Goal: Task Accomplishment & Management: Use online tool/utility

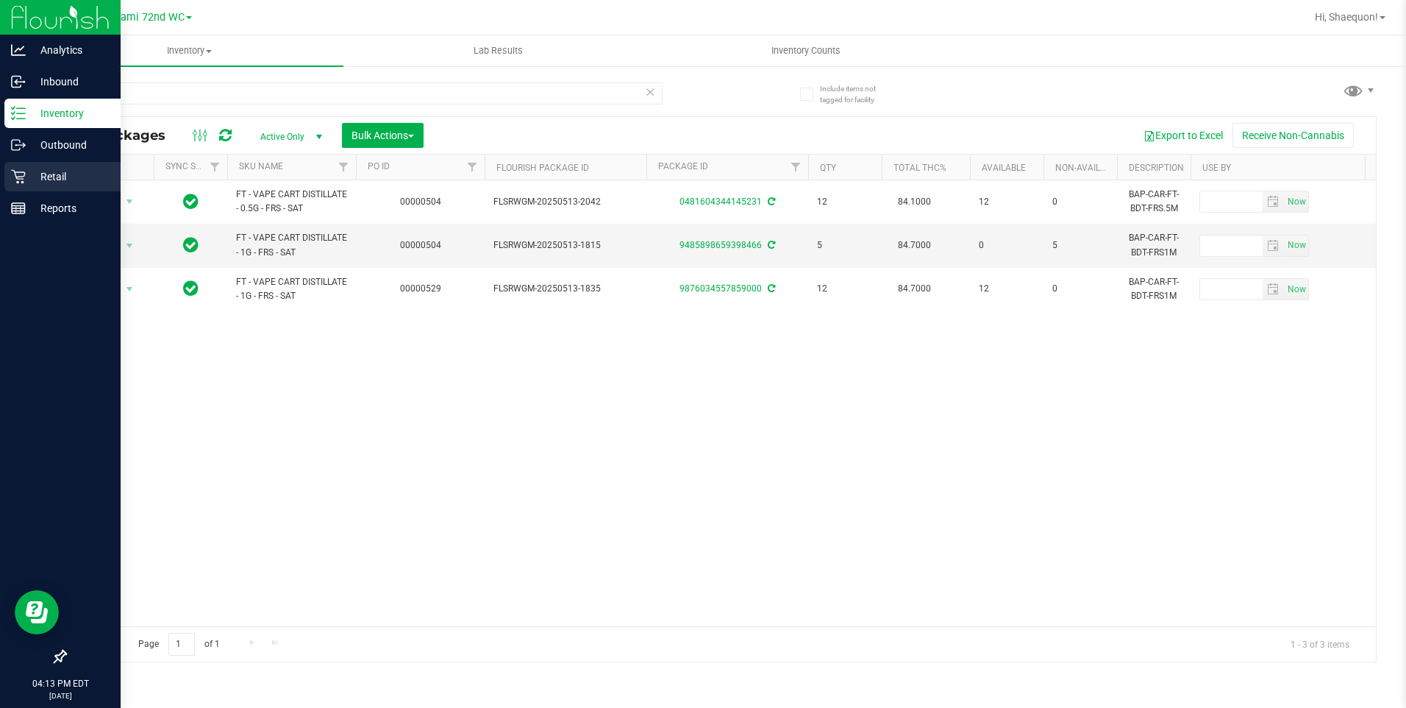
click at [67, 170] on p "Retail" at bounding box center [70, 177] width 88 height 18
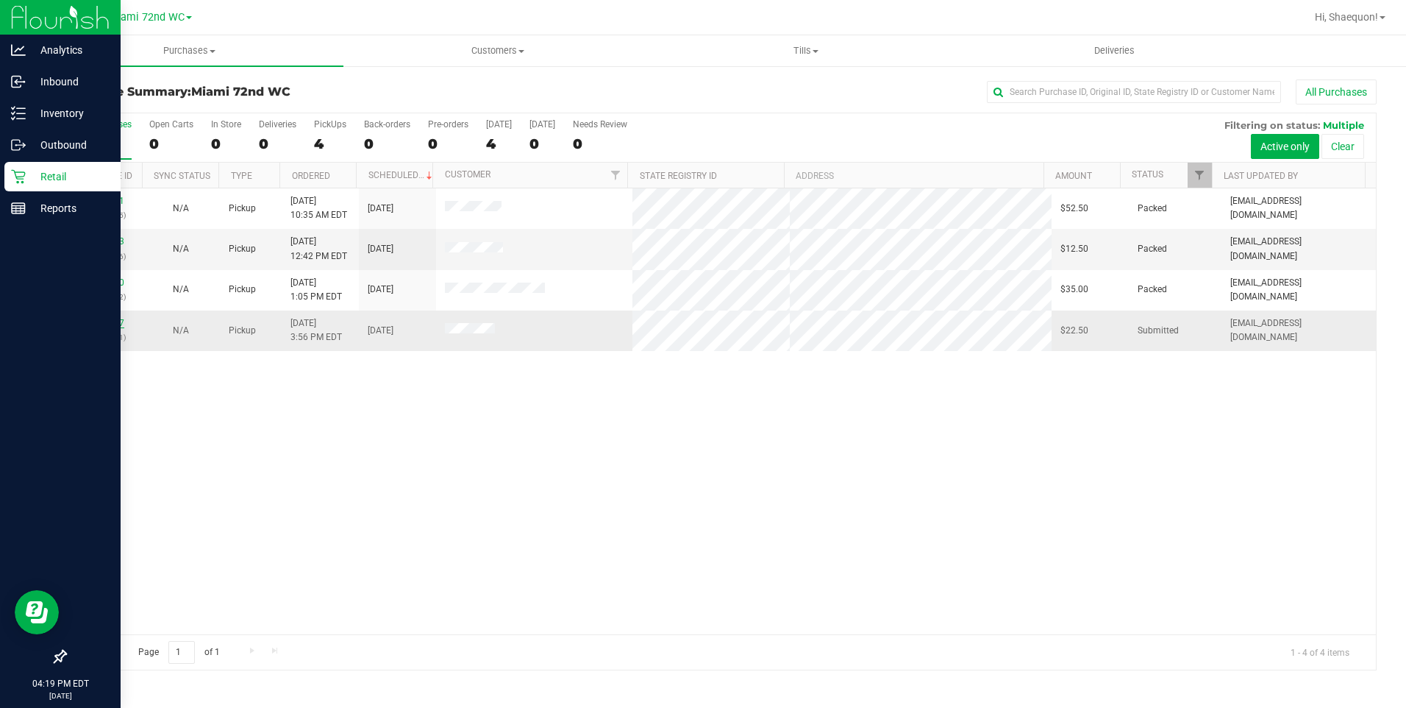
click at [119, 324] on link "11819287" at bounding box center [103, 323] width 41 height 10
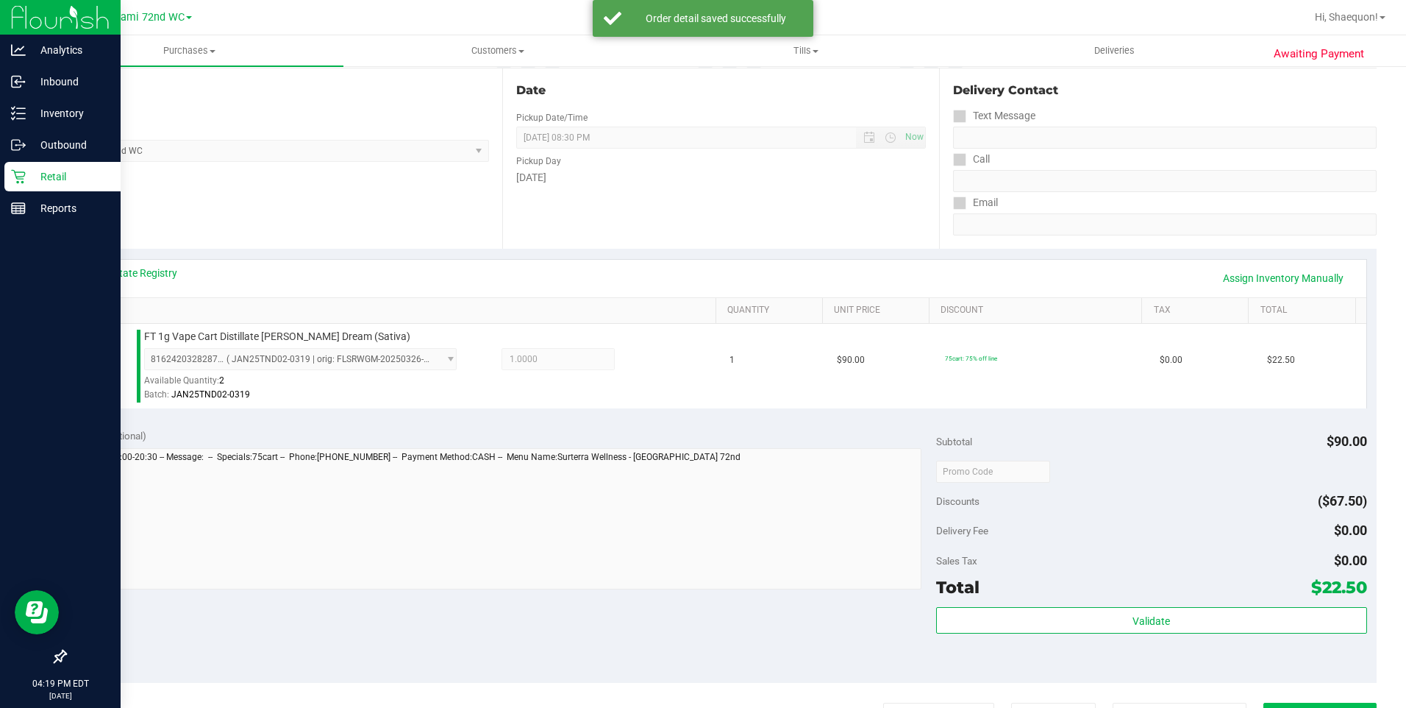
scroll to position [368, 0]
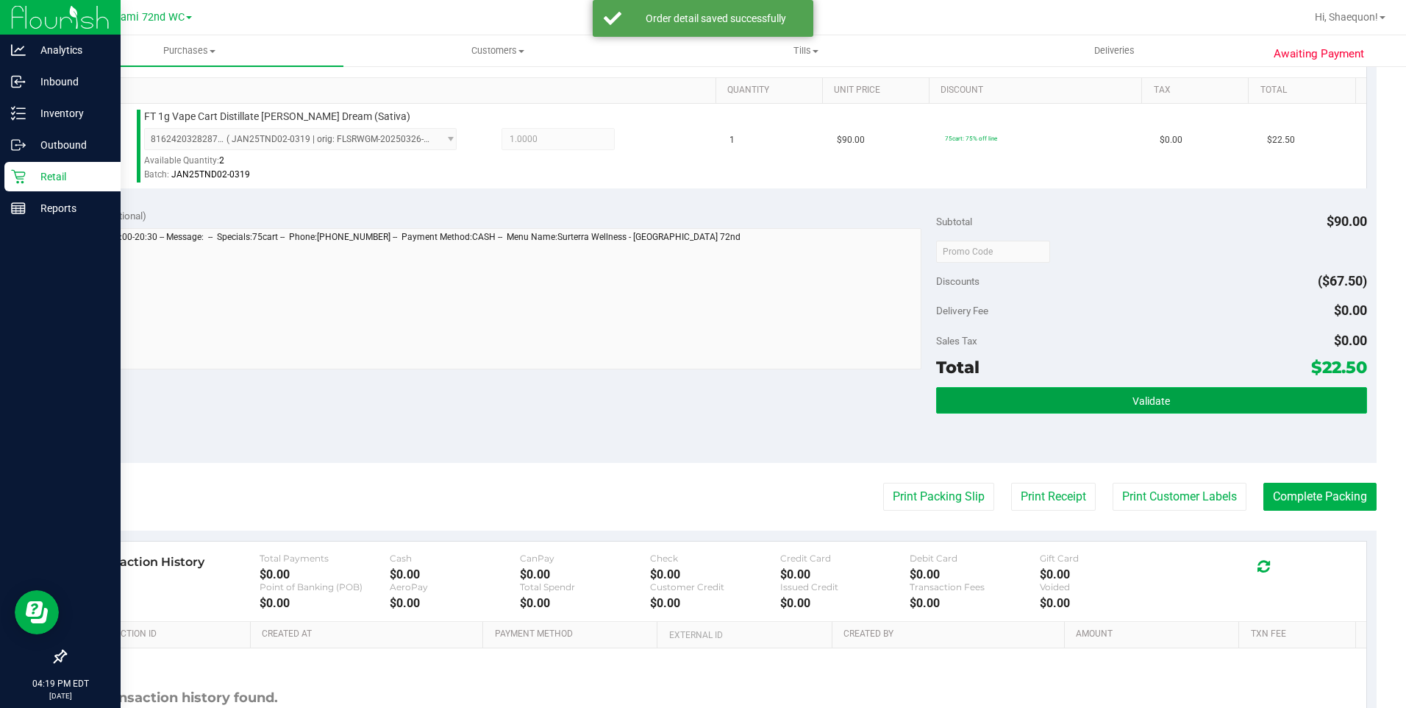
click at [1233, 410] on button "Validate" at bounding box center [1151, 400] width 431 height 26
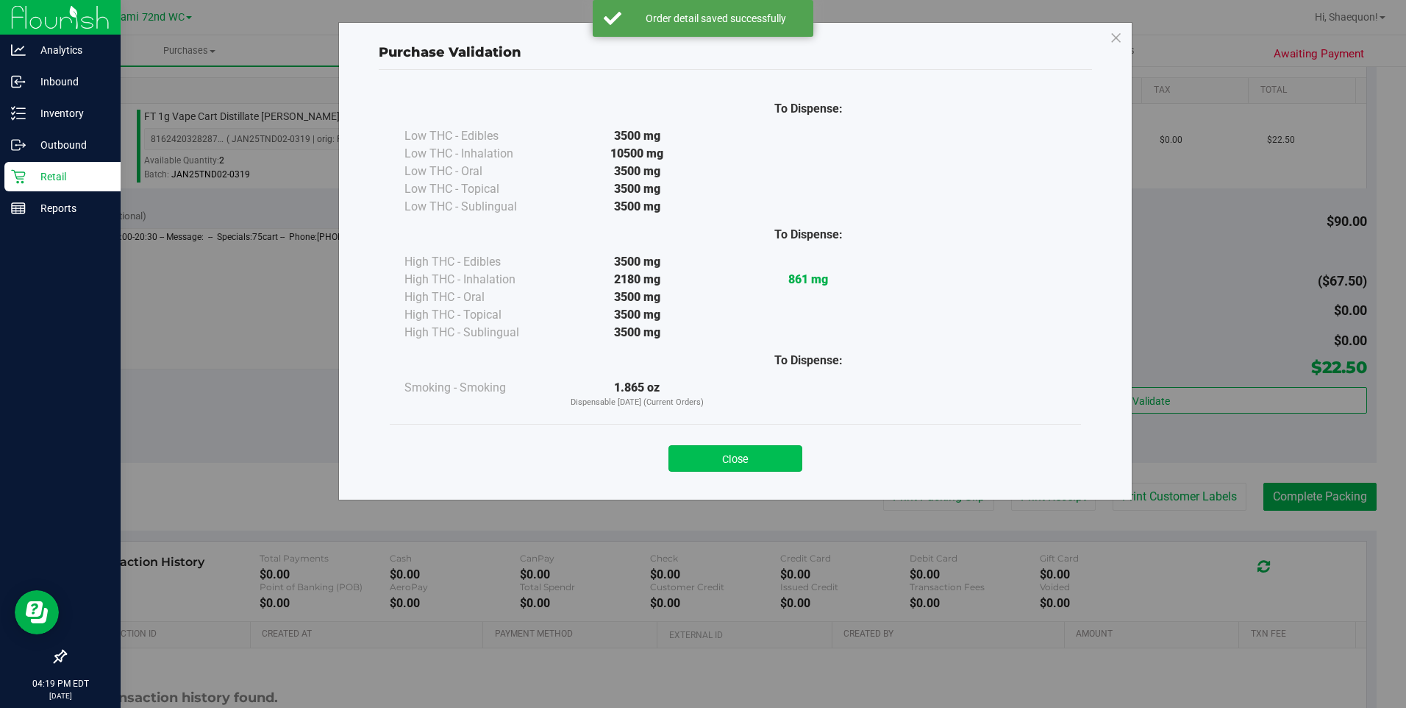
click at [782, 465] on button "Close" at bounding box center [736, 458] width 134 height 26
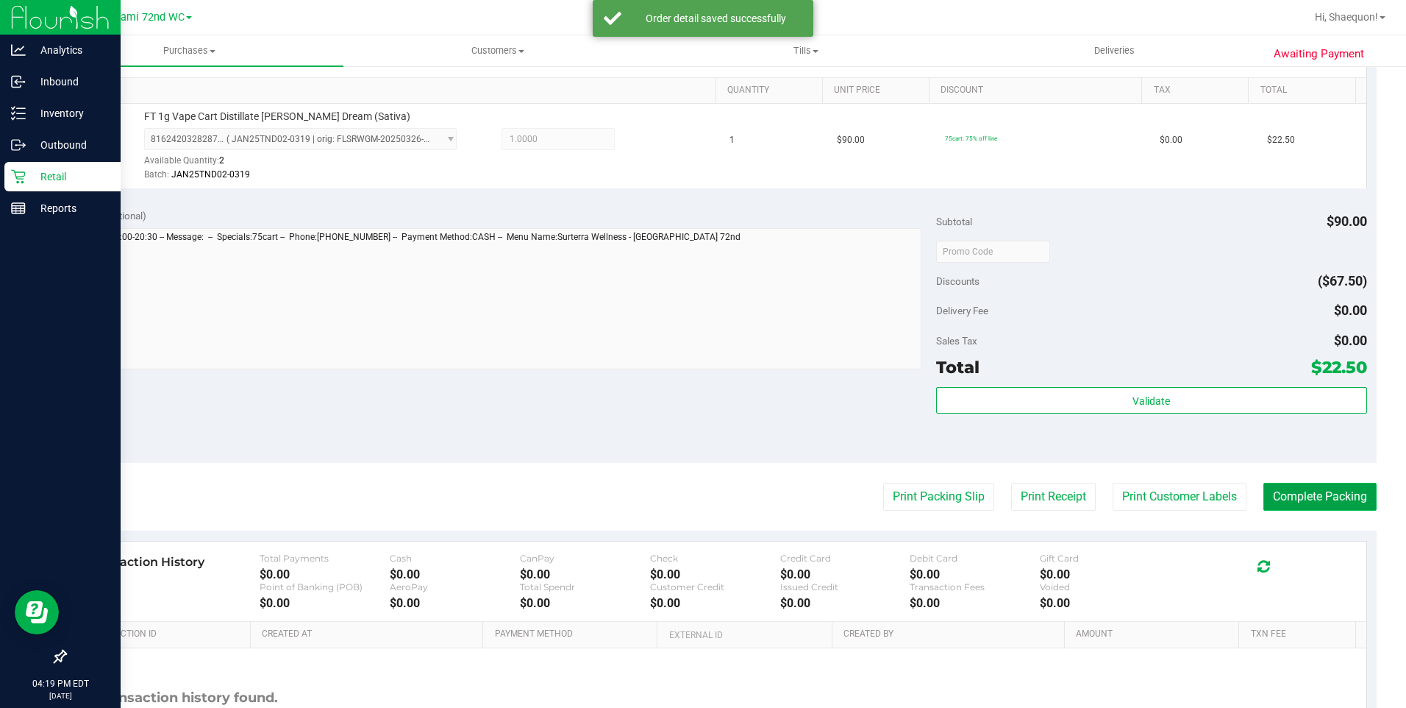
click at [1309, 493] on button "Complete Packing" at bounding box center [1320, 497] width 113 height 28
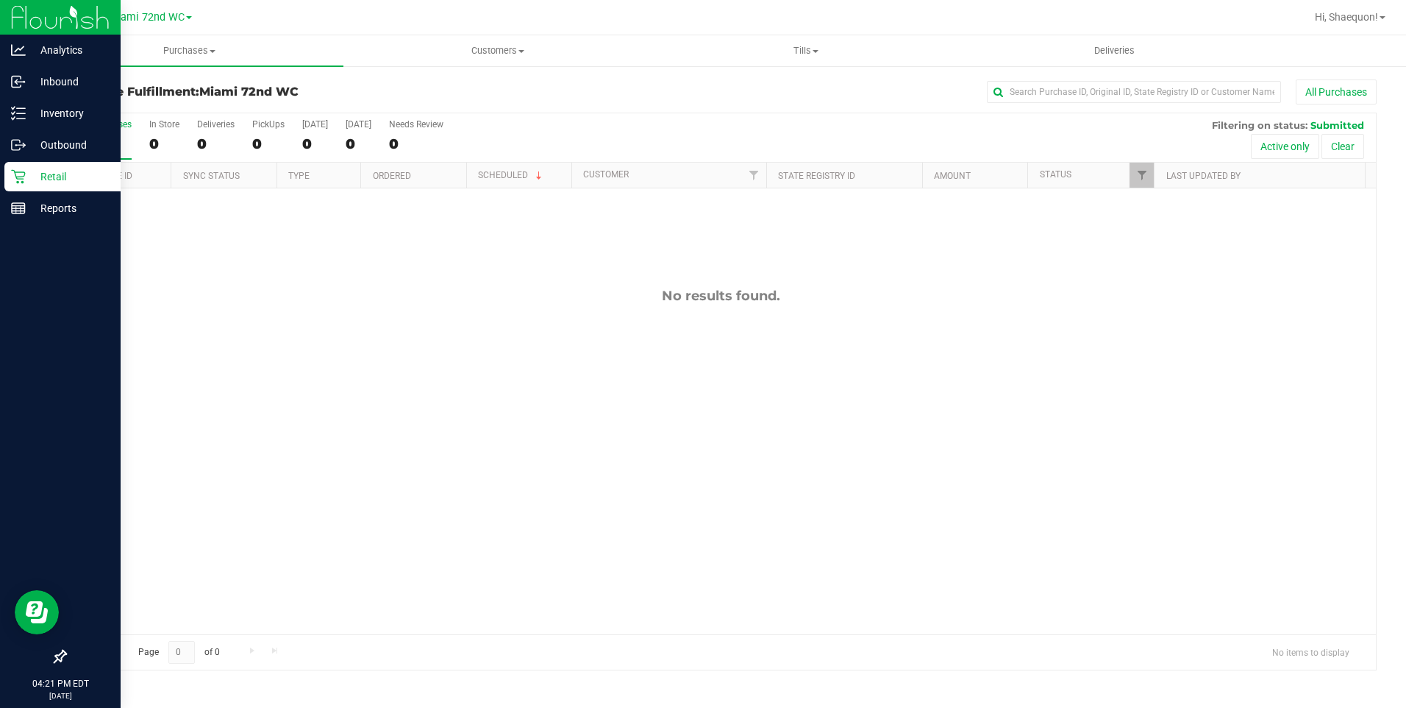
click at [441, 366] on div "No results found." at bounding box center [720, 460] width 1311 height 545
click at [1382, 16] on span at bounding box center [1383, 17] width 6 height 3
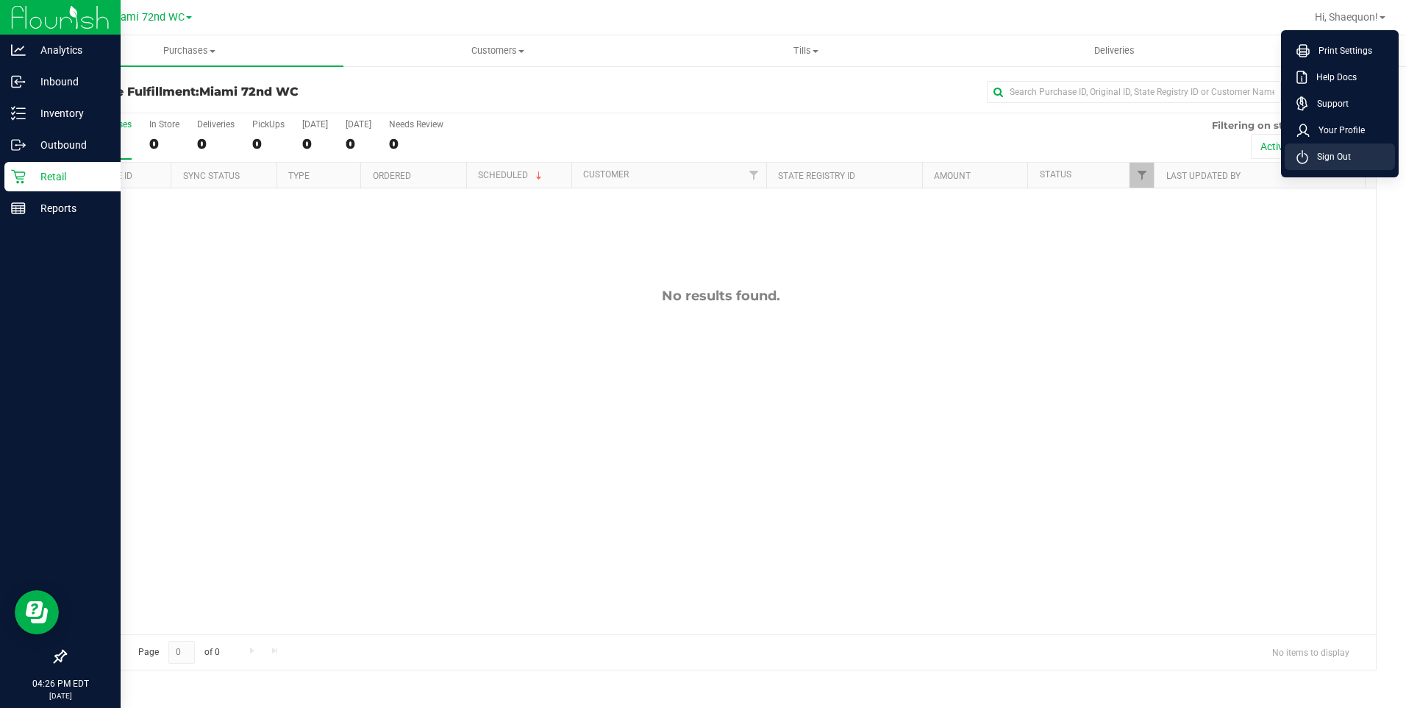
click at [1342, 158] on span "Sign Out" at bounding box center [1330, 156] width 43 height 15
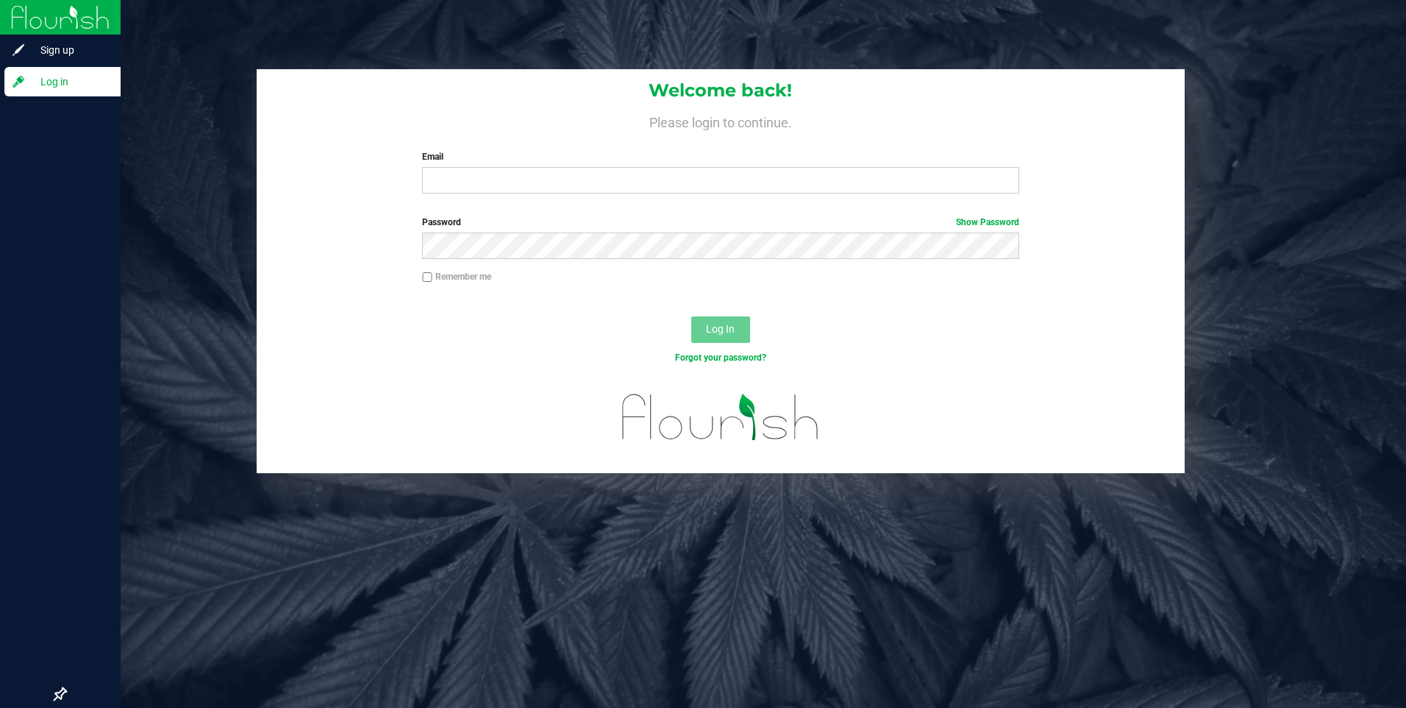
click at [1330, 224] on div "Welcome back! Please login to continue. Email Required Please format your email…" at bounding box center [720, 271] width 1393 height 404
click at [439, 181] on input "Email" at bounding box center [720, 180] width 597 height 26
type input "[EMAIL_ADDRESS][DOMAIN_NAME]"
click at [691, 316] on button "Log In" at bounding box center [720, 329] width 59 height 26
